Goal: Find specific page/section: Find specific page/section

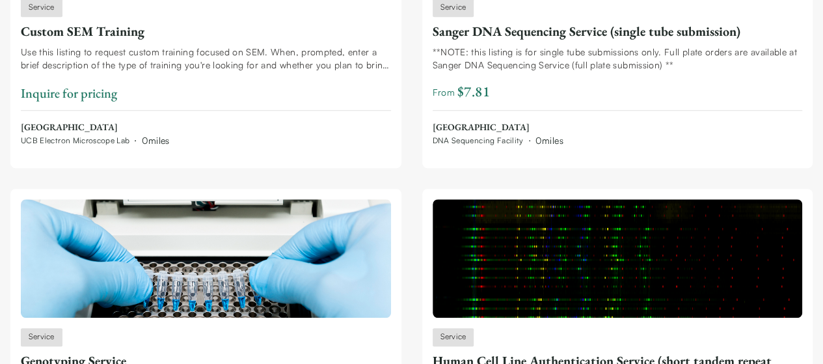
scroll to position [2992, 0]
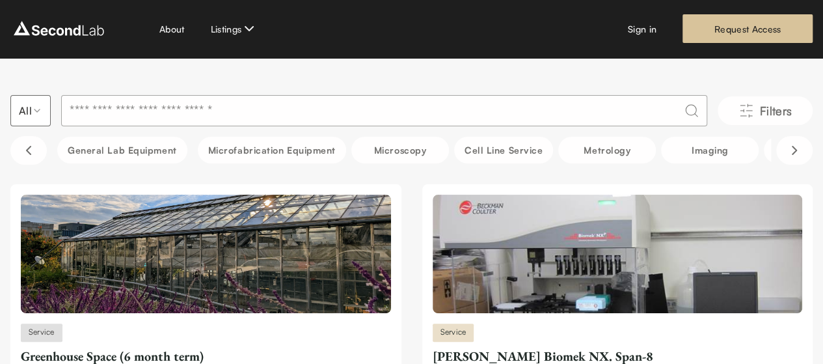
scroll to position [0, 0]
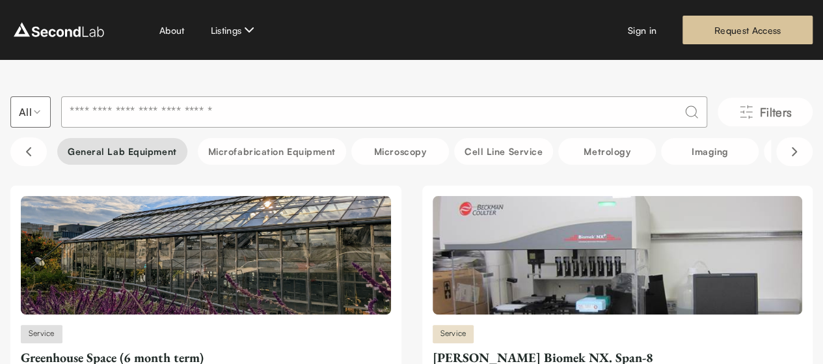
click at [146, 151] on button "General Lab equipment" at bounding box center [122, 151] width 130 height 27
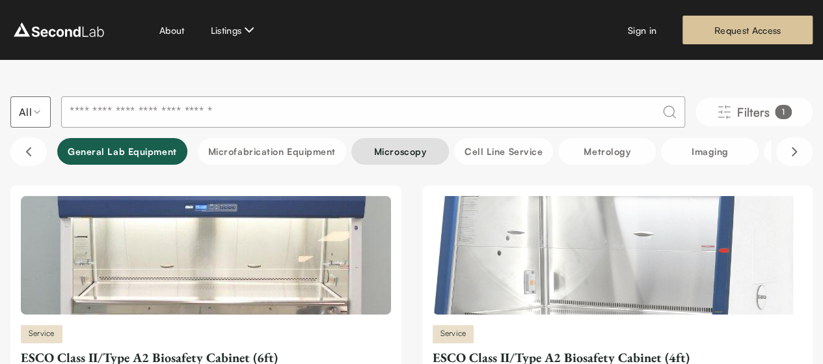
click at [388, 144] on button "Microscopy" at bounding box center [400, 151] width 98 height 27
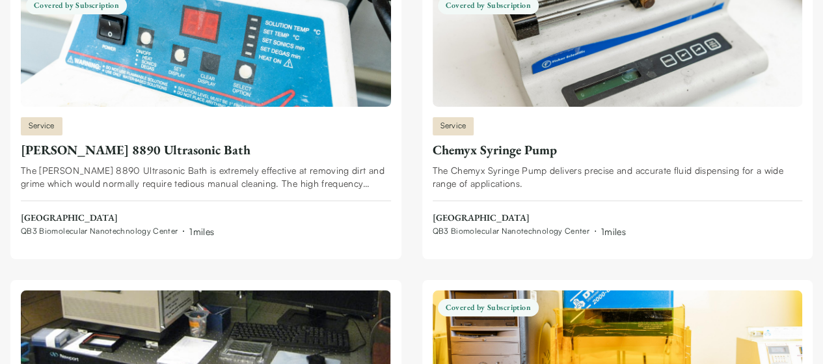
scroll to position [4739, 0]
